Goal: Communication & Community: Connect with others

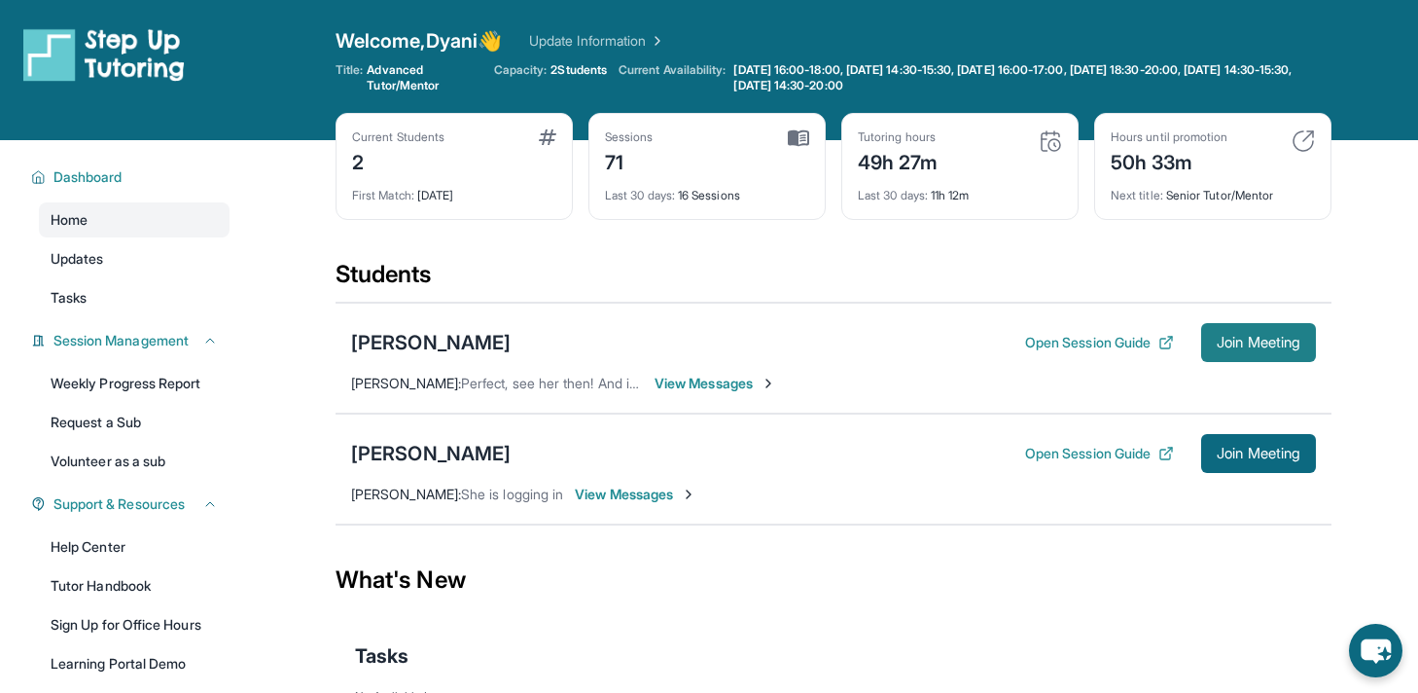
click at [1244, 338] on span "Join Meeting" at bounding box center [1259, 343] width 84 height 12
click at [1129, 349] on button "Open Session Guide" at bounding box center [1099, 342] width 149 height 19
click at [693, 380] on span "View Messages" at bounding box center [716, 382] width 122 height 19
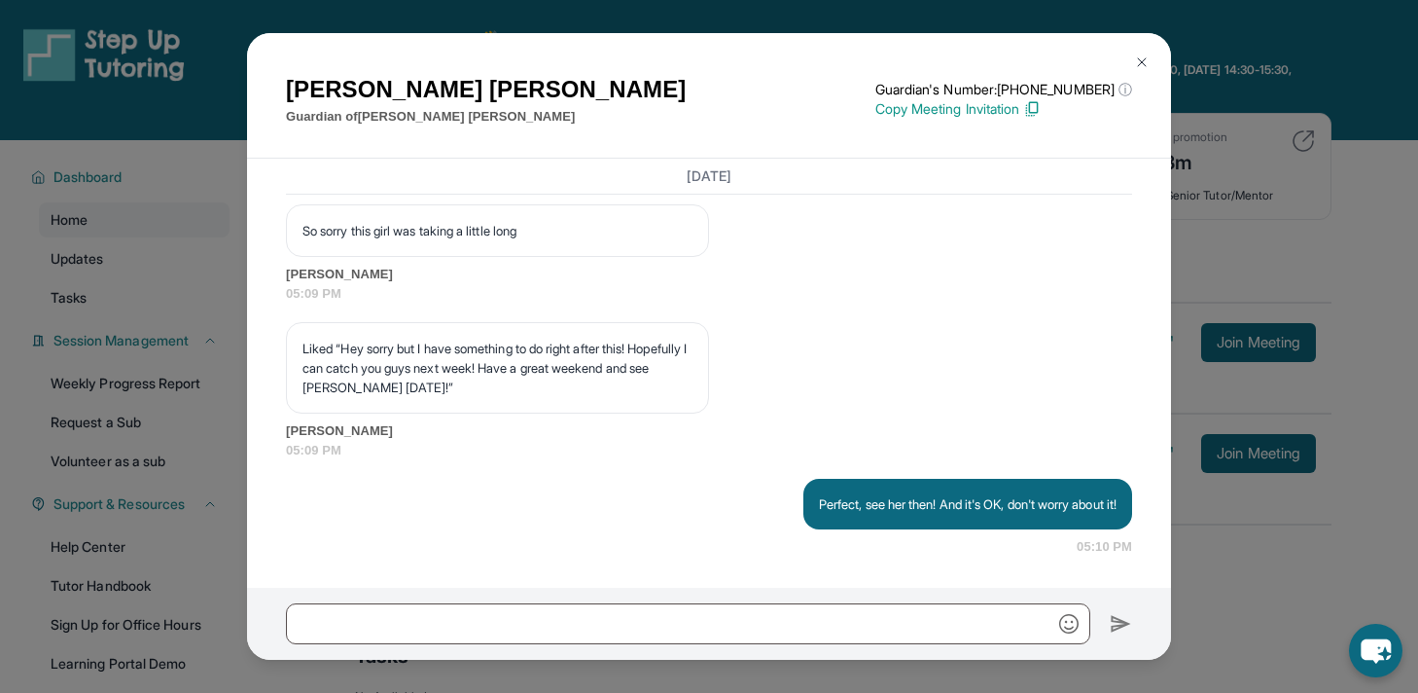
scroll to position [41803, 0]
copy p "Hey! Just a 15 minute reminder before our session [DATE] at 5pm!"
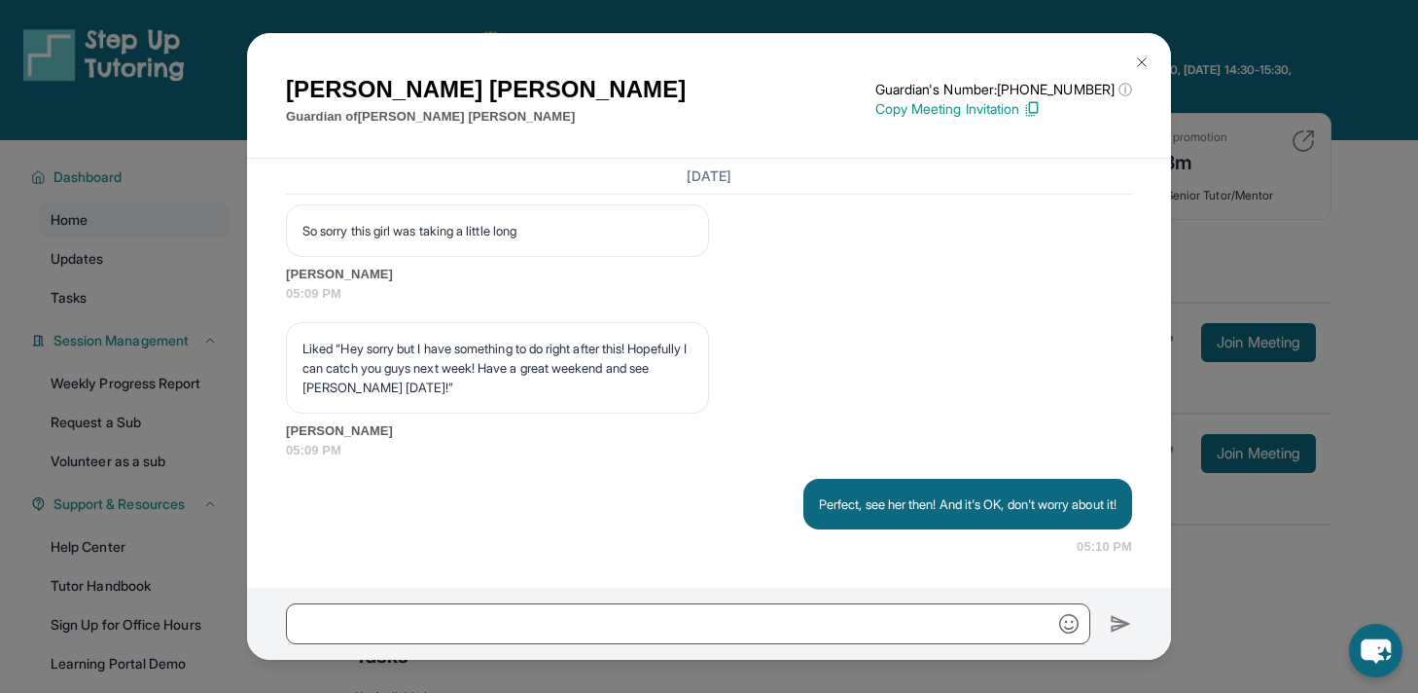
scroll to position [42414, 0]
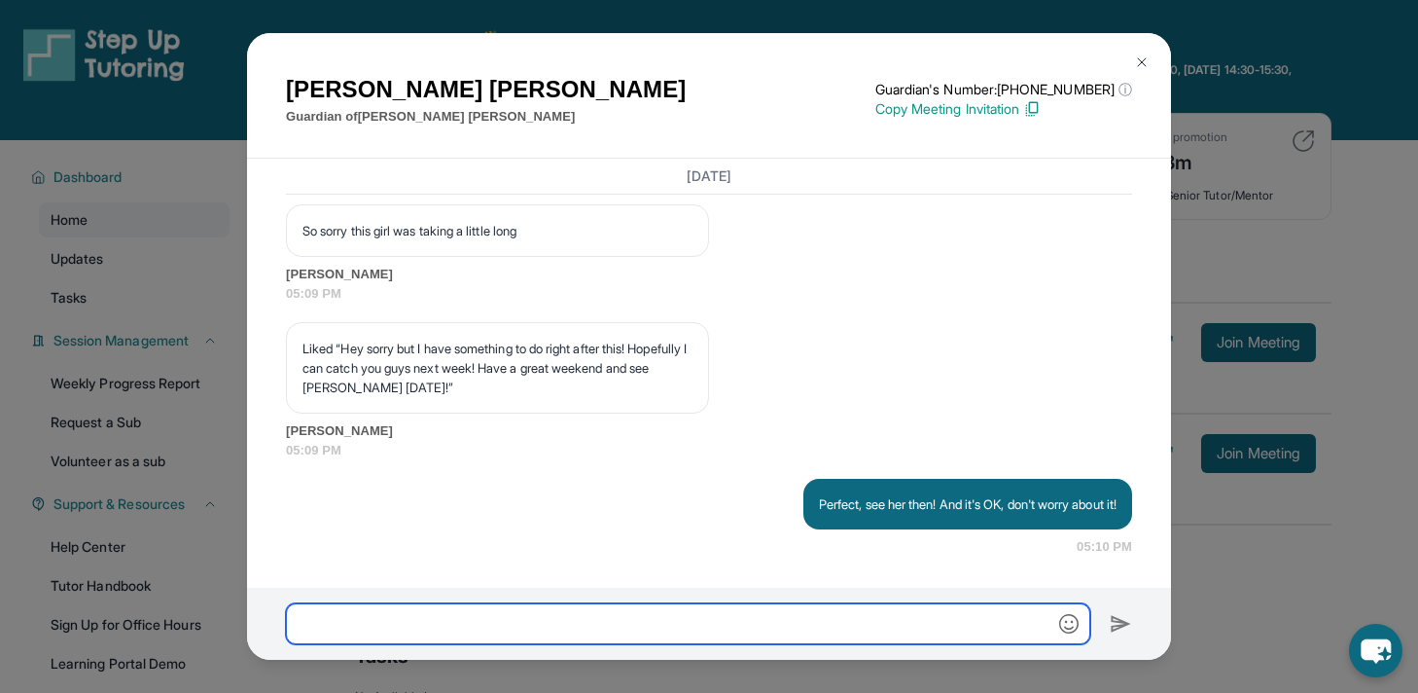
click at [558, 637] on input "text" at bounding box center [688, 623] width 804 height 41
paste input "**********"
type input "**********"
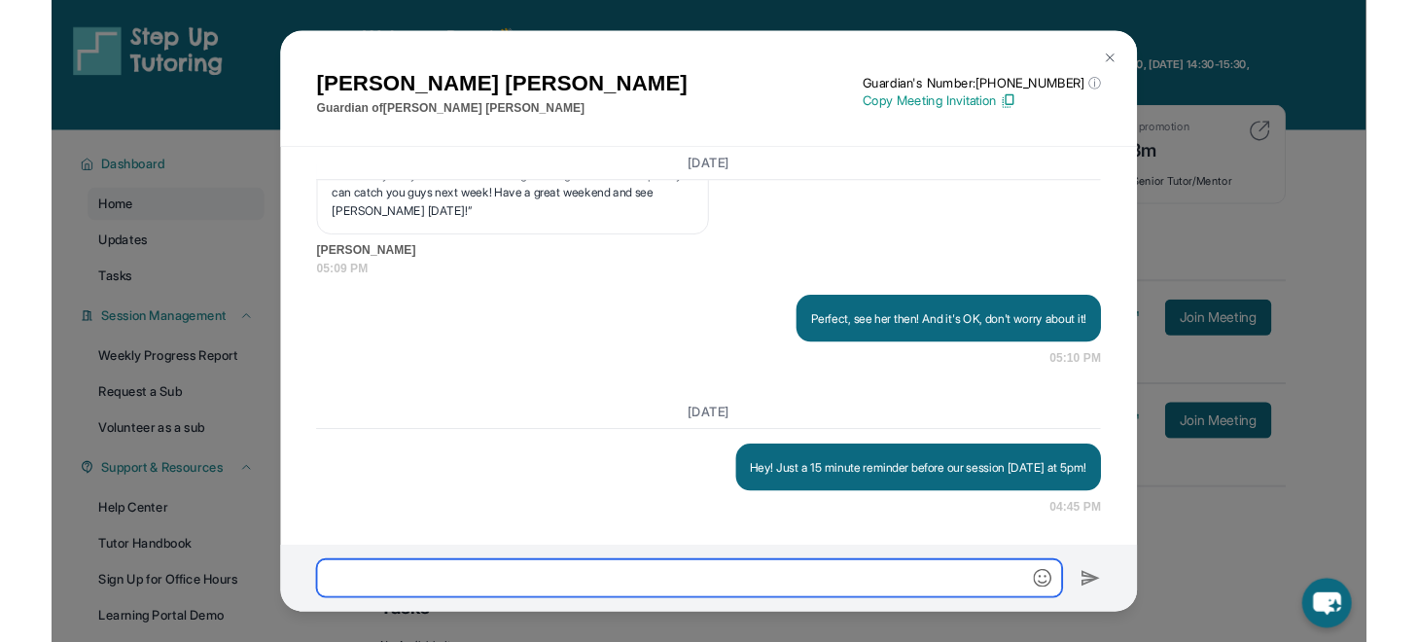
scroll to position [42574, 0]
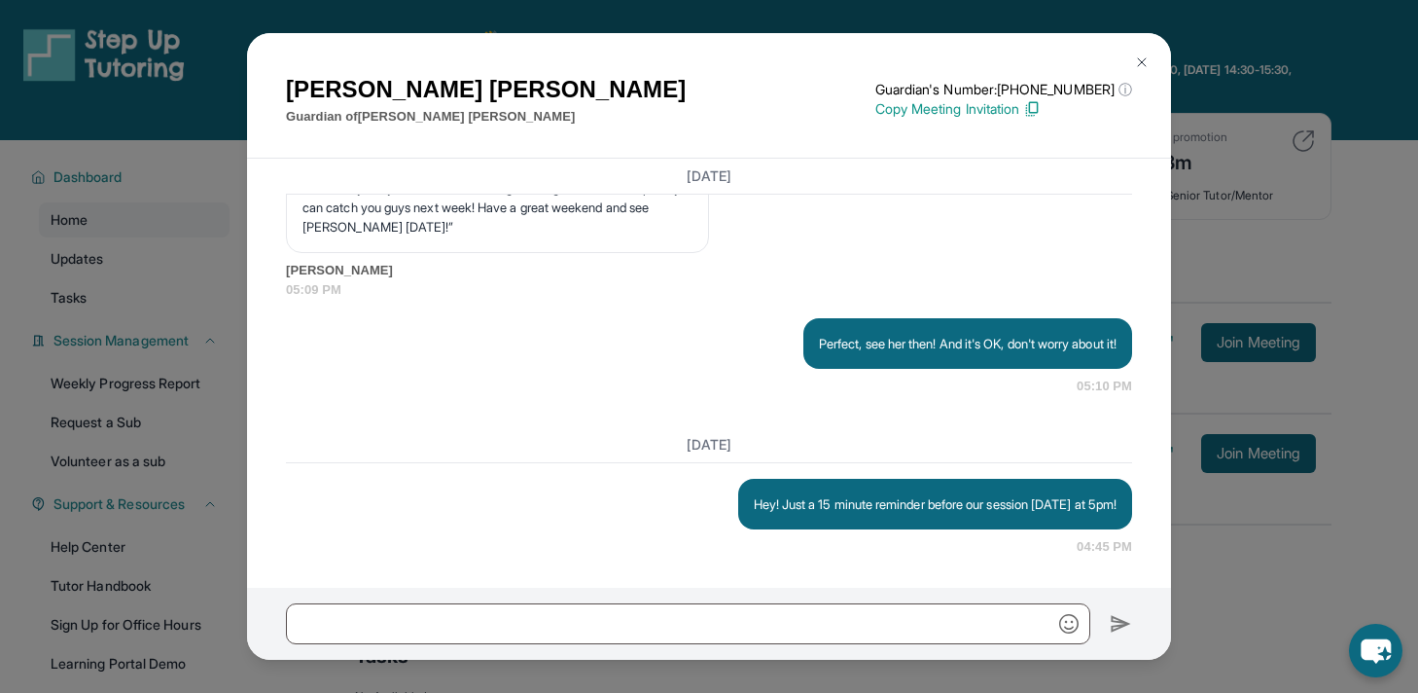
click at [1188, 245] on div "[PERSON_NAME] Guardian of [PERSON_NAME] Guardian's Number: [PHONE_NUMBER] ⓘ Thi…" at bounding box center [709, 346] width 1418 height 693
